Goal: Download file/media

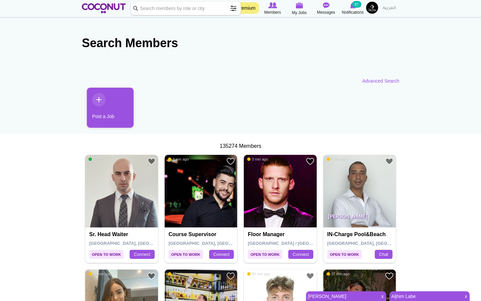
scroll to position [236, 0]
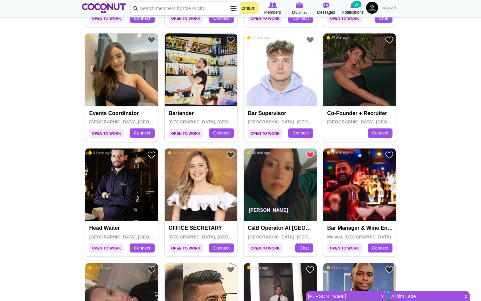
click at [288, 167] on img at bounding box center [280, 184] width 73 height 73
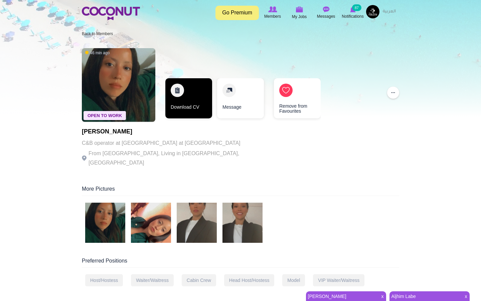
click at [200, 106] on link "Download CV" at bounding box center [188, 98] width 47 height 40
